Goal: Task Accomplishment & Management: Use online tool/utility

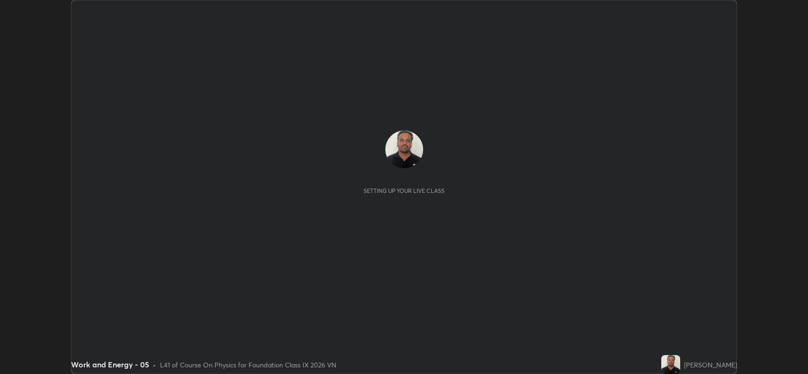
scroll to position [374, 807]
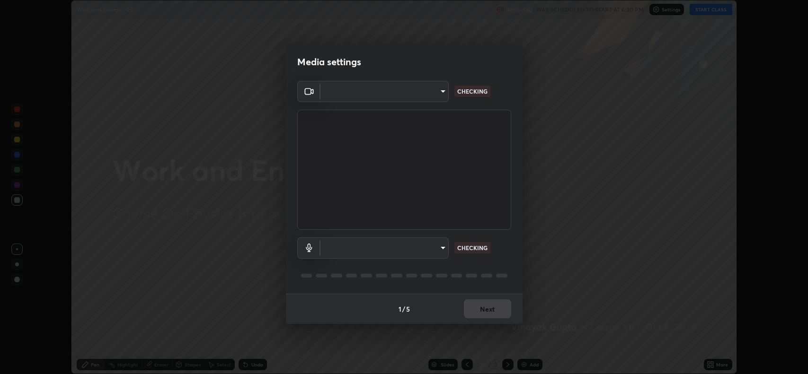
type input "3d3669ab98eb08dfec08fe7205f437c6ca727dbe0dc577df6724b55777633645"
type input "d9901a6431a2261644e2176a95a173659b494592f8df8e4044632e2b5b208f11"
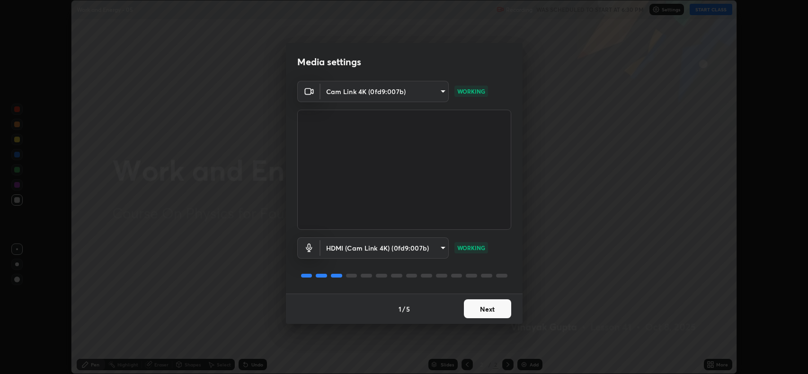
click at [479, 308] on button "Next" at bounding box center [487, 308] width 47 height 19
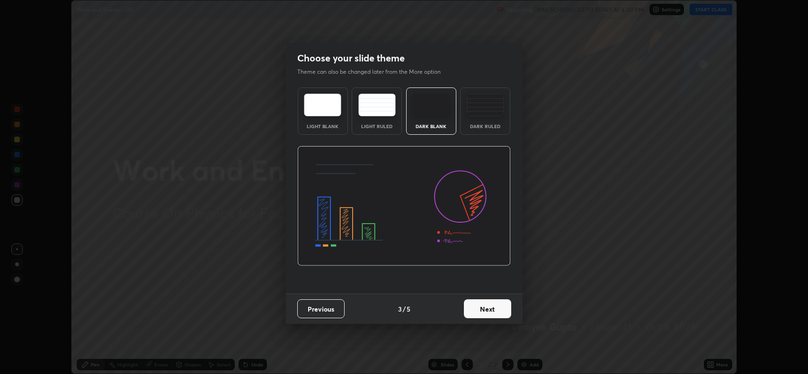
click at [486, 306] on button "Next" at bounding box center [487, 308] width 47 height 19
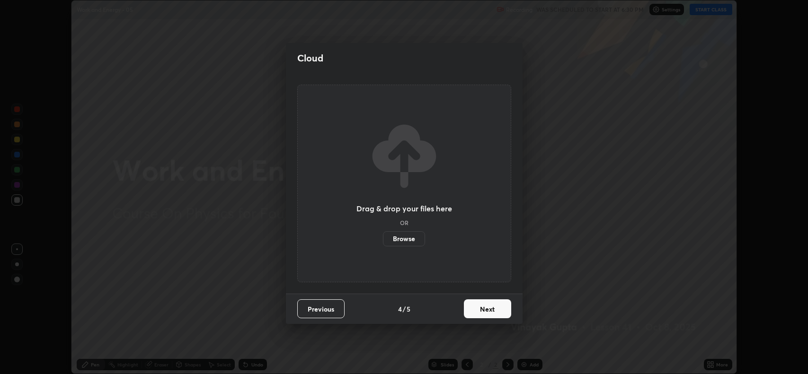
click at [485, 303] on button "Next" at bounding box center [487, 308] width 47 height 19
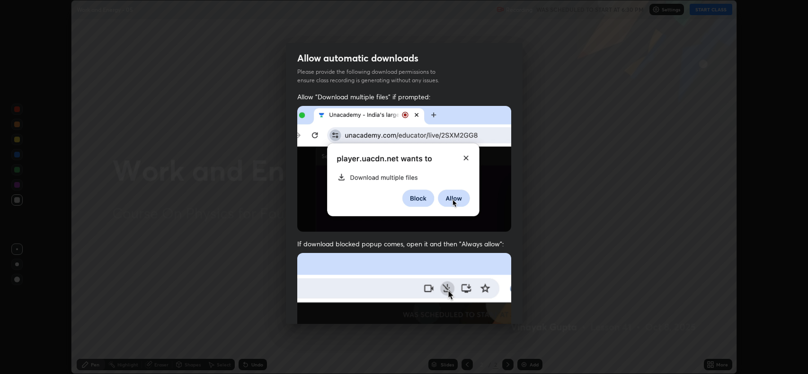
click at [488, 307] on img at bounding box center [404, 356] width 214 height 207
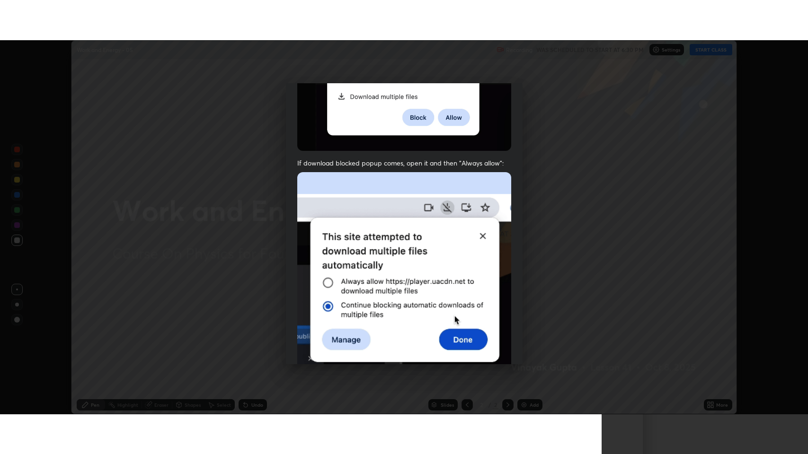
scroll to position [192, 0]
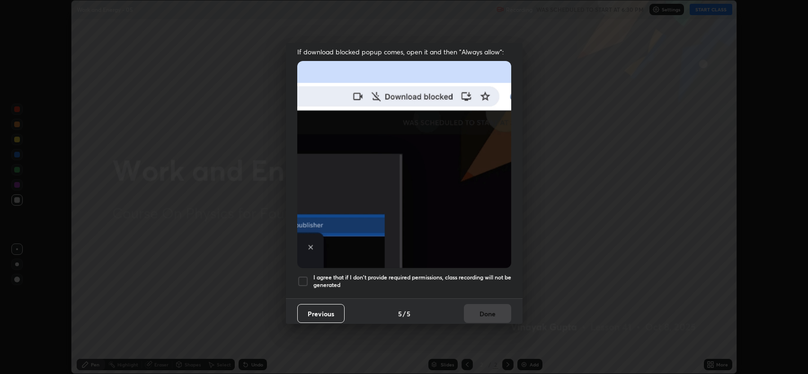
click at [343, 279] on h5 "I agree that if I don't provide required permissions, class recording will not …" at bounding box center [412, 281] width 198 height 15
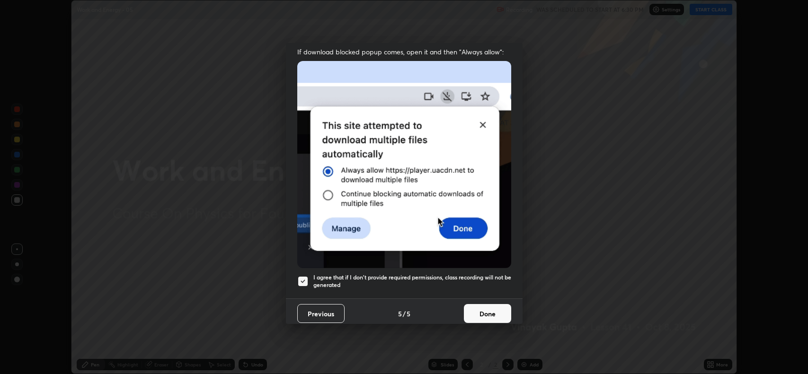
click at [491, 317] on button "Done" at bounding box center [487, 313] width 47 height 19
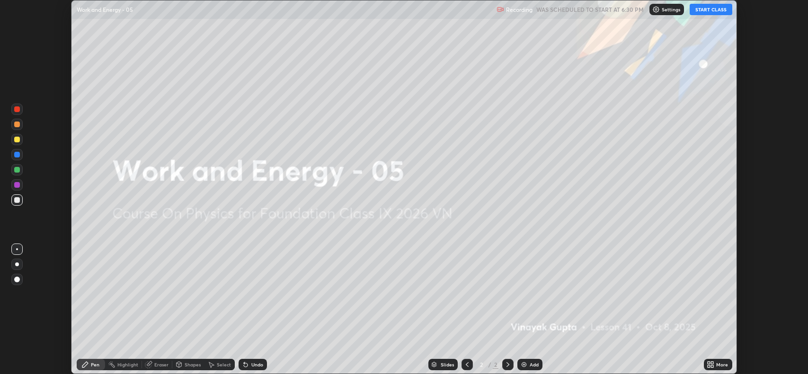
click at [716, 370] on div "More" at bounding box center [717, 364] width 28 height 11
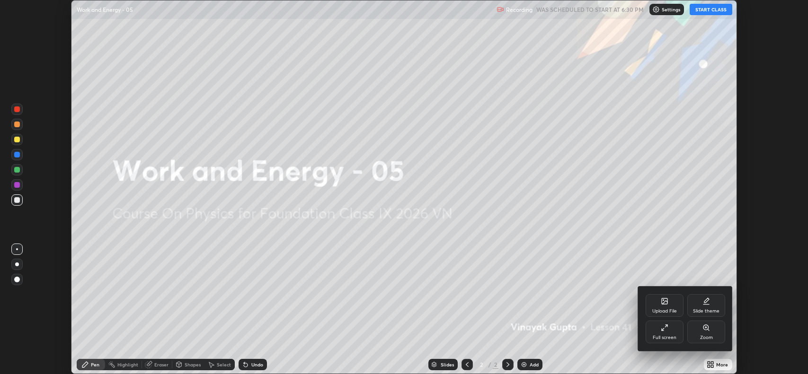
click at [672, 341] on div "Full screen" at bounding box center [664, 332] width 38 height 23
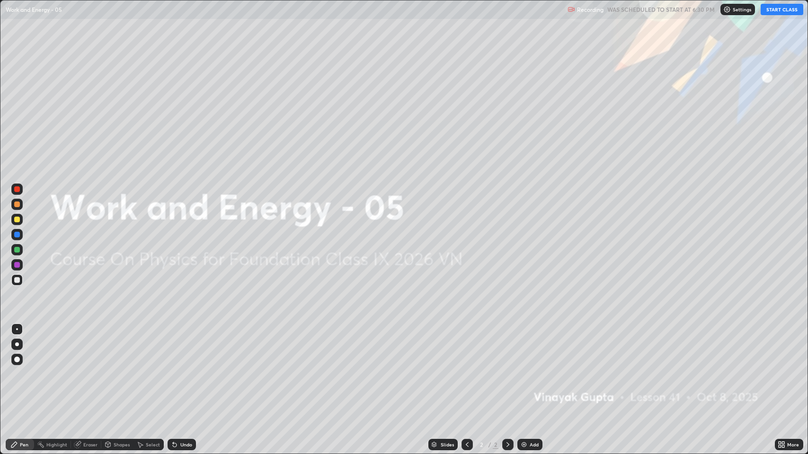
scroll to position [454, 808]
click at [778, 5] on button "START CLASS" at bounding box center [781, 9] width 43 height 11
click at [532, 374] on div "Add" at bounding box center [529, 444] width 25 height 11
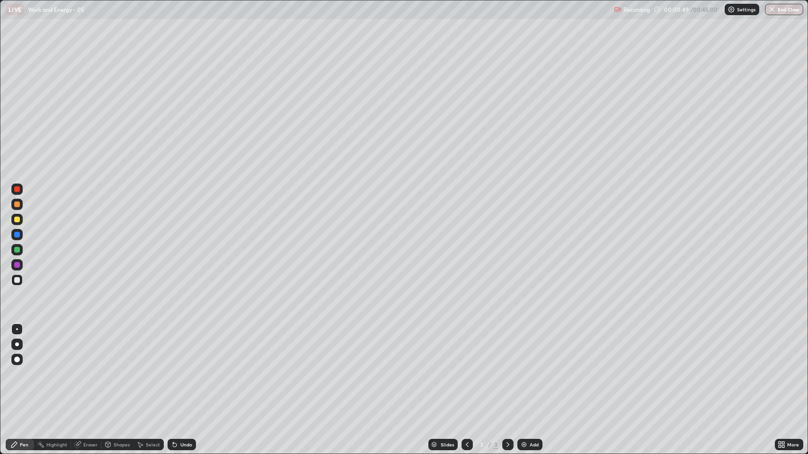
click at [15, 279] on div at bounding box center [17, 280] width 6 height 6
click at [18, 220] on div at bounding box center [17, 220] width 6 height 6
click at [181, 374] on div "Undo" at bounding box center [181, 444] width 28 height 11
click at [184, 374] on div "Undo" at bounding box center [186, 444] width 12 height 5
click at [187, 374] on div "Undo" at bounding box center [186, 444] width 12 height 5
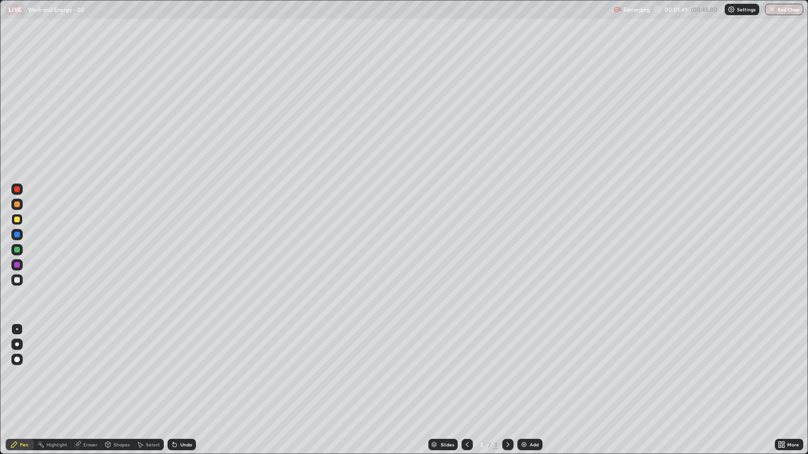
click at [187, 374] on div "Undo" at bounding box center [186, 444] width 12 height 5
click at [186, 374] on div "Undo" at bounding box center [181, 444] width 28 height 11
click at [187, 374] on div "Undo" at bounding box center [186, 444] width 12 height 5
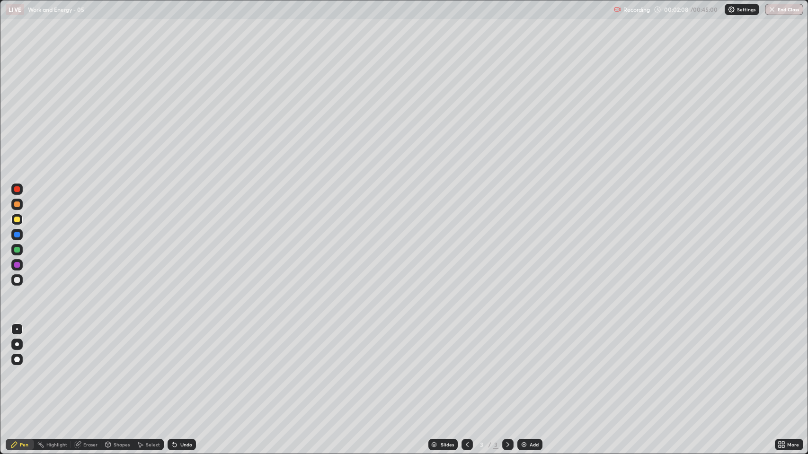
click at [181, 374] on div "Undo" at bounding box center [181, 444] width 28 height 11
click at [185, 374] on div "Undo" at bounding box center [181, 444] width 28 height 11
click at [12, 284] on div at bounding box center [16, 279] width 11 height 11
click at [19, 282] on div at bounding box center [17, 280] width 6 height 6
click at [511, 374] on div at bounding box center [507, 444] width 11 height 19
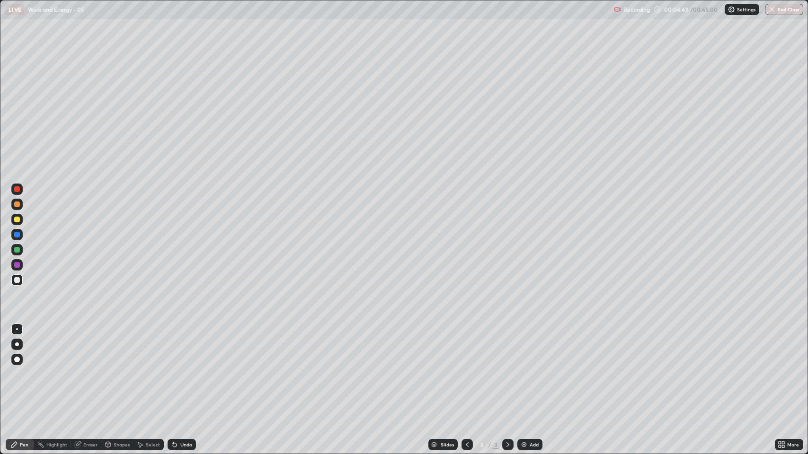
click at [527, 374] on div "Add" at bounding box center [529, 444] width 25 height 11
click at [185, 374] on div "Undo" at bounding box center [186, 444] width 12 height 5
click at [184, 374] on div "Undo" at bounding box center [186, 444] width 12 height 5
click at [187, 374] on div "Undo" at bounding box center [181, 444] width 28 height 11
click at [189, 374] on div "Undo" at bounding box center [181, 444] width 28 height 11
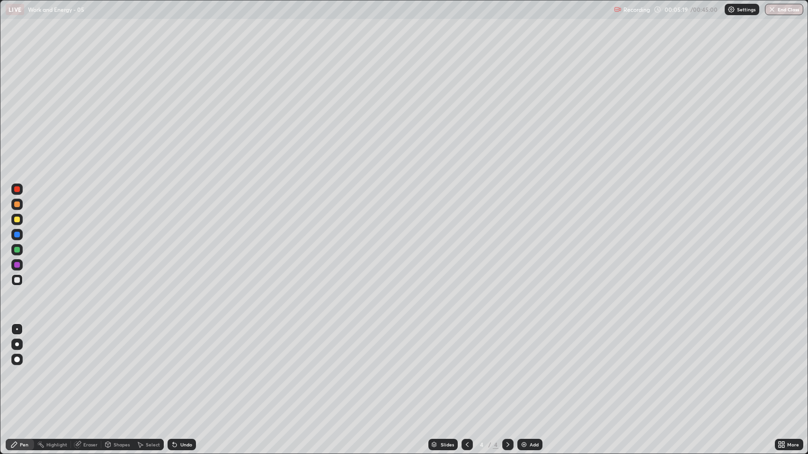
click at [184, 374] on div "Undo" at bounding box center [186, 444] width 12 height 5
click at [17, 216] on div at bounding box center [16, 219] width 11 height 11
click at [13, 284] on div at bounding box center [16, 279] width 11 height 11
click at [184, 374] on div "Undo" at bounding box center [186, 444] width 12 height 5
click at [525, 374] on img at bounding box center [524, 445] width 8 height 8
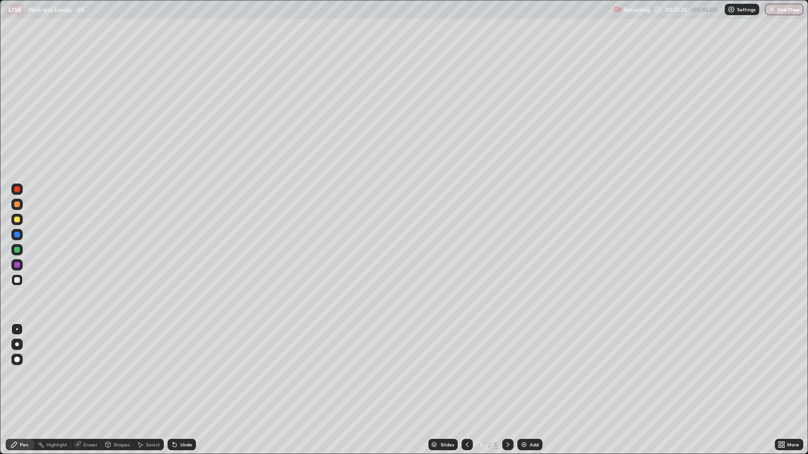
click at [182, 374] on div "Undo" at bounding box center [186, 444] width 12 height 5
click at [16, 220] on div at bounding box center [17, 220] width 6 height 6
click at [180, 374] on div "Undo" at bounding box center [186, 444] width 12 height 5
click at [176, 374] on icon at bounding box center [175, 445] width 8 height 8
click at [173, 374] on icon at bounding box center [175, 445] width 4 height 4
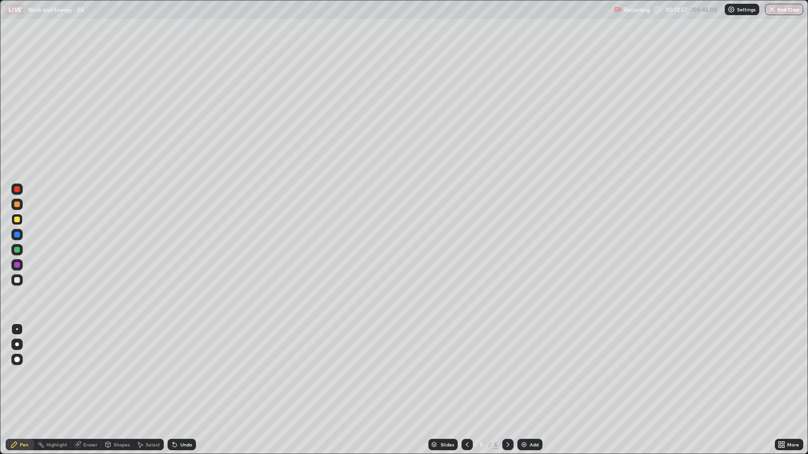
click at [178, 374] on div "Undo" at bounding box center [181, 444] width 28 height 11
click at [182, 374] on div "Undo" at bounding box center [186, 444] width 12 height 5
click at [184, 374] on div "Undo" at bounding box center [186, 444] width 12 height 5
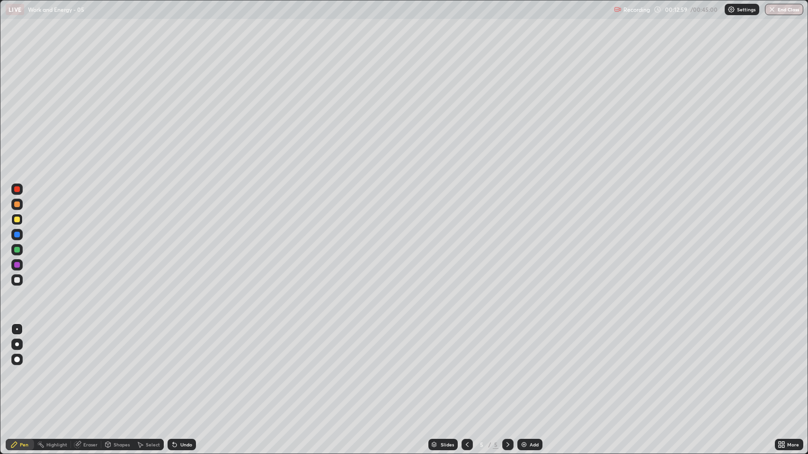
click at [183, 374] on div "Undo" at bounding box center [181, 444] width 28 height 11
click at [16, 204] on div at bounding box center [17, 205] width 6 height 6
click at [175, 374] on icon at bounding box center [175, 445] width 8 height 8
click at [174, 374] on div "Undo" at bounding box center [181, 444] width 28 height 11
click at [18, 280] on div at bounding box center [17, 280] width 6 height 6
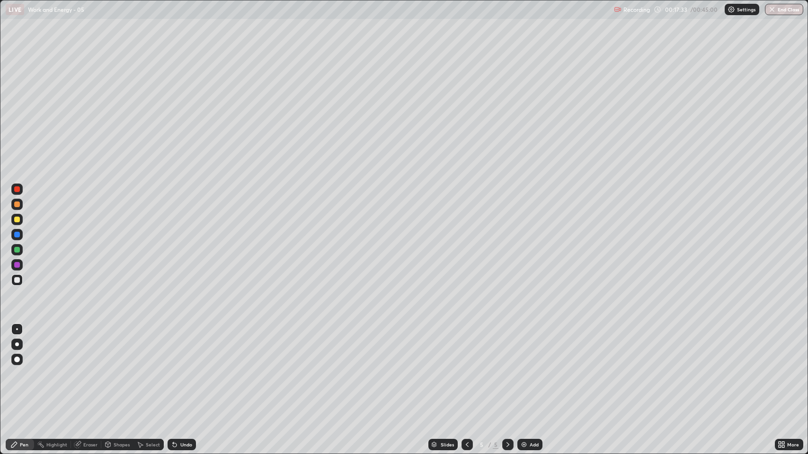
click at [16, 276] on div at bounding box center [16, 279] width 11 height 11
click at [525, 374] on img at bounding box center [524, 445] width 8 height 8
click at [14, 221] on div at bounding box center [17, 220] width 6 height 6
click at [18, 284] on div at bounding box center [16, 279] width 11 height 11
click at [18, 219] on div at bounding box center [17, 220] width 6 height 6
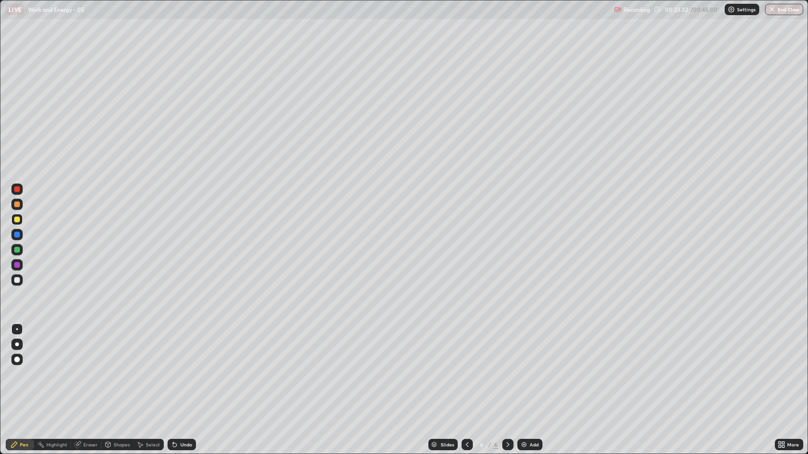
click at [18, 282] on div at bounding box center [17, 280] width 6 height 6
click at [19, 218] on div at bounding box center [17, 220] width 6 height 6
click at [528, 374] on div "Add" at bounding box center [529, 444] width 25 height 11
click at [15, 284] on div at bounding box center [16, 279] width 11 height 11
click at [15, 218] on div at bounding box center [17, 220] width 6 height 6
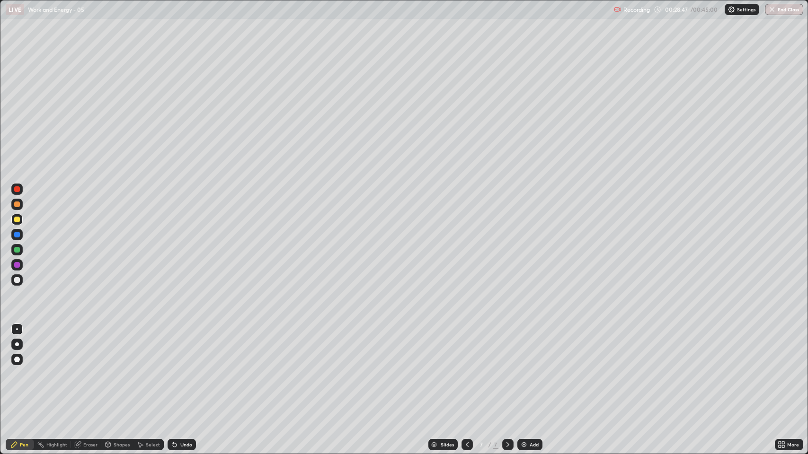
click at [180, 374] on div "Undo" at bounding box center [186, 444] width 12 height 5
click at [18, 281] on div at bounding box center [17, 280] width 6 height 6
click at [525, 374] on img at bounding box center [524, 445] width 8 height 8
click at [790, 14] on button "End Class" at bounding box center [783, 9] width 38 height 11
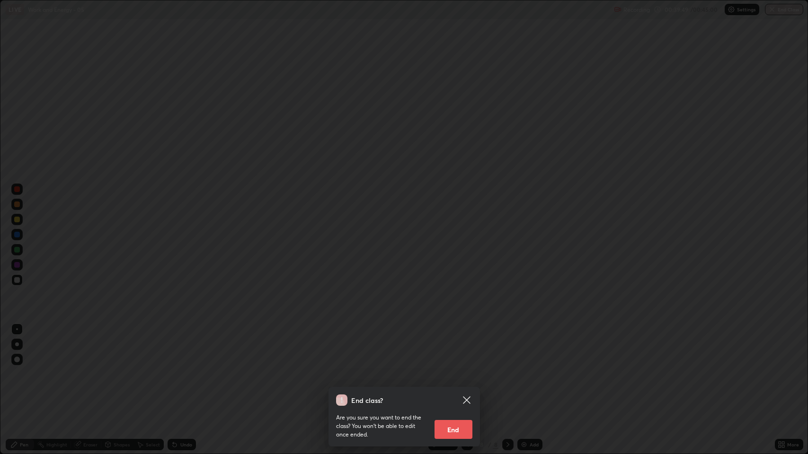
click at [458, 374] on button "End" at bounding box center [453, 429] width 38 height 19
